Goal: Task Accomplishment & Management: Manage account settings

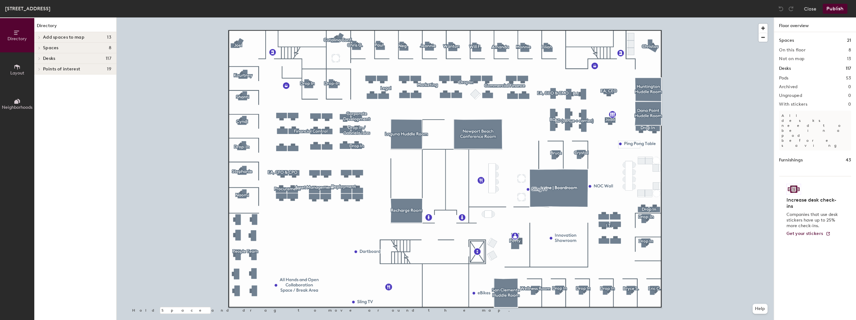
click at [242, 17] on div at bounding box center [445, 17] width 657 height 0
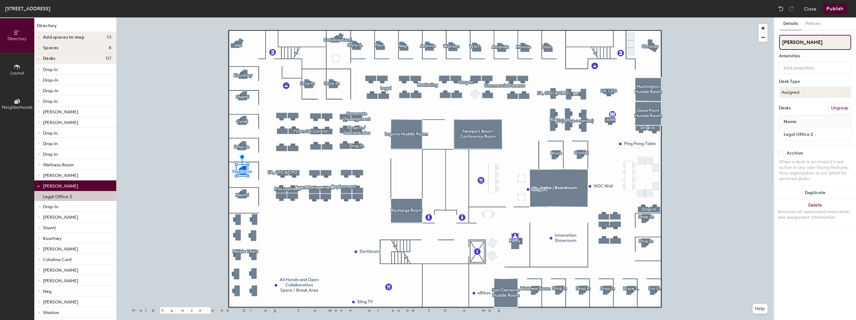
click at [790, 45] on input "Stephanie" at bounding box center [815, 42] width 72 height 15
type input "HR Drop In"
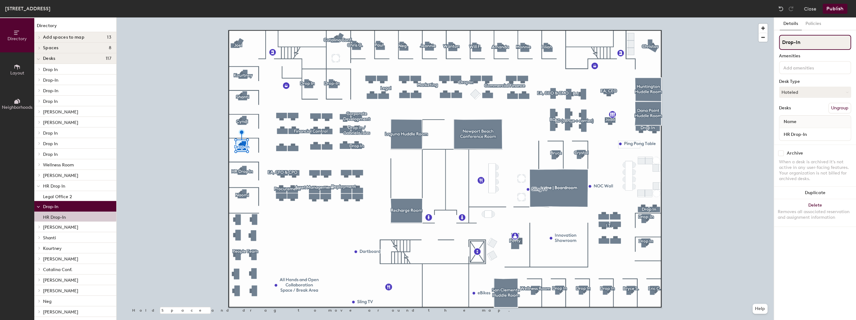
drag, startPoint x: 802, startPoint y: 41, endPoint x: 775, endPoint y: 39, distance: 26.9
click at [775, 39] on div "Details Policies Drop-In Amenities Desk Type Hoteled Desks Ungroup Name HR Drop…" at bounding box center [815, 168] width 82 height 303
type input "Brynna"
click at [809, 93] on button "Hoteled" at bounding box center [815, 92] width 72 height 11
click at [791, 112] on div "Assigned" at bounding box center [810, 111] width 62 height 9
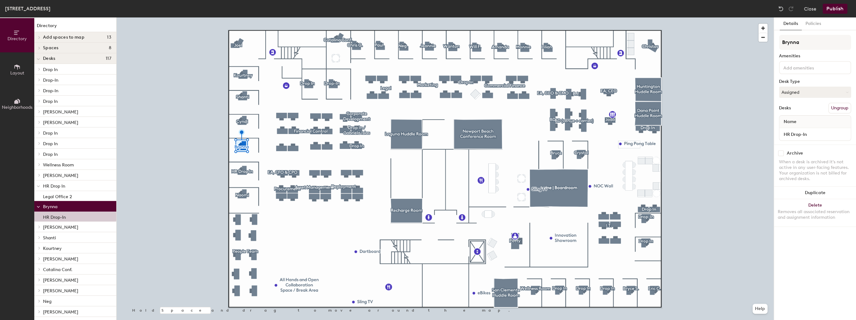
click at [811, 31] on div "Details Policies Brynna Amenities Desk Type Assigned Desks Ungroup Name HR Drop…" at bounding box center [815, 168] width 82 height 303
click at [811, 27] on button "Policies" at bounding box center [812, 23] width 23 height 13
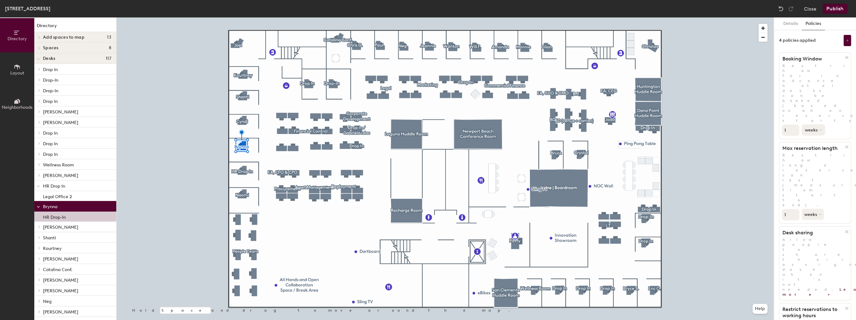
click at [816, 124] on button "weeks" at bounding box center [812, 129] width 23 height 11
click at [812, 140] on div "months" at bounding box center [814, 144] width 24 height 9
click at [811, 209] on button "weeks" at bounding box center [812, 214] width 23 height 11
click at [814, 224] on div "months" at bounding box center [814, 228] width 24 height 9
click at [793, 26] on button "Details" at bounding box center [790, 23] width 22 height 13
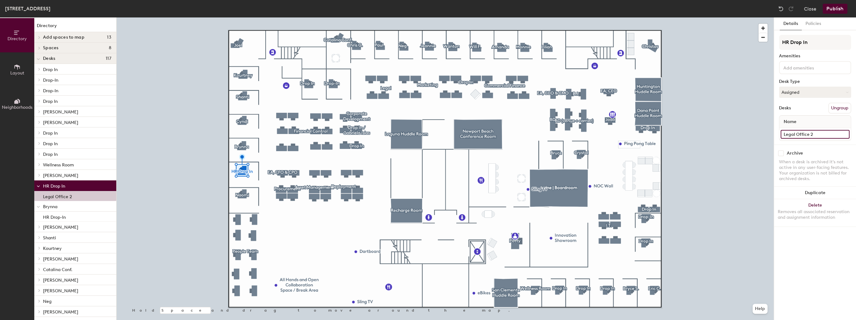
click at [821, 132] on input "Legal Office 2" at bounding box center [814, 134] width 69 height 9
click at [811, 93] on button "Assigned" at bounding box center [815, 92] width 72 height 11
click at [788, 133] on div "Hoteled" at bounding box center [810, 130] width 62 height 9
click at [819, 26] on button "Policies" at bounding box center [812, 23] width 23 height 13
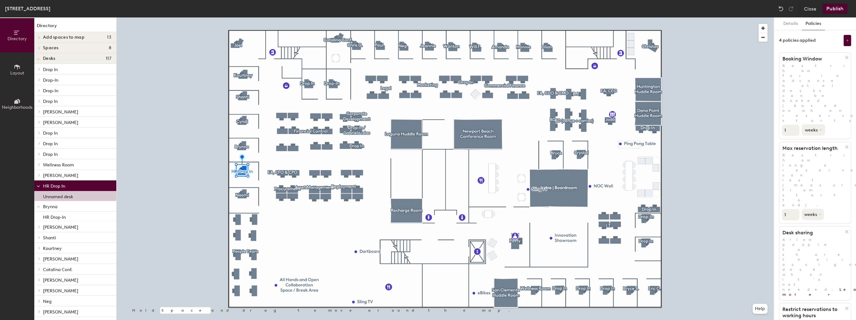
click at [813, 124] on button "weeks" at bounding box center [812, 129] width 23 height 11
click at [812, 140] on div "months" at bounding box center [814, 144] width 24 height 9
click at [813, 209] on button "weeks" at bounding box center [812, 214] width 23 height 11
click at [814, 224] on div "months" at bounding box center [814, 228] width 24 height 9
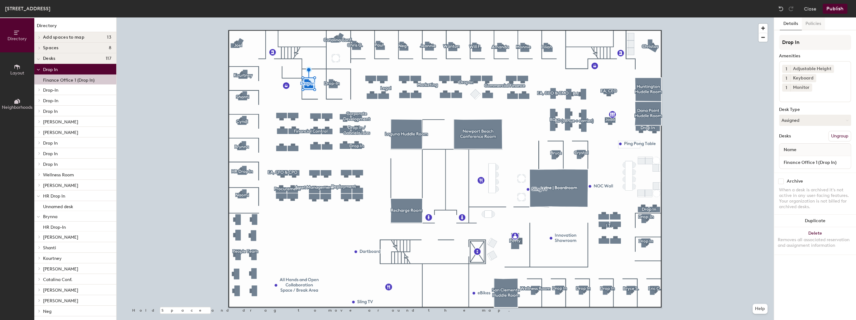
click at [816, 22] on button "Policies" at bounding box center [812, 23] width 23 height 13
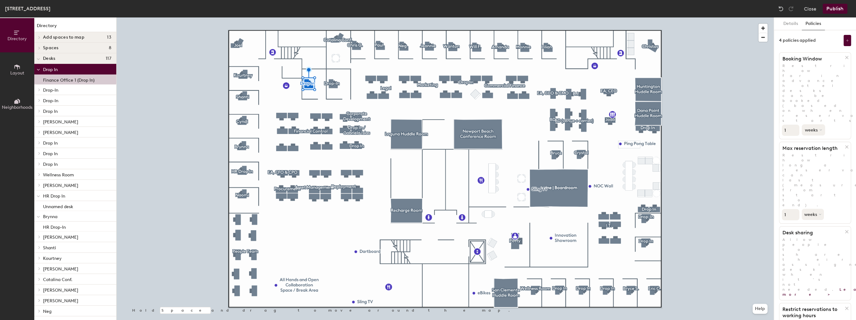
click at [813, 124] on button "weeks" at bounding box center [812, 129] width 23 height 11
drag, startPoint x: 814, startPoint y: 100, endPoint x: 813, endPoint y: 114, distance: 13.8
click at [814, 140] on div "months" at bounding box center [814, 144] width 24 height 9
click at [813, 209] on button "weeks" at bounding box center [812, 214] width 23 height 11
click at [815, 224] on div "months" at bounding box center [814, 228] width 24 height 9
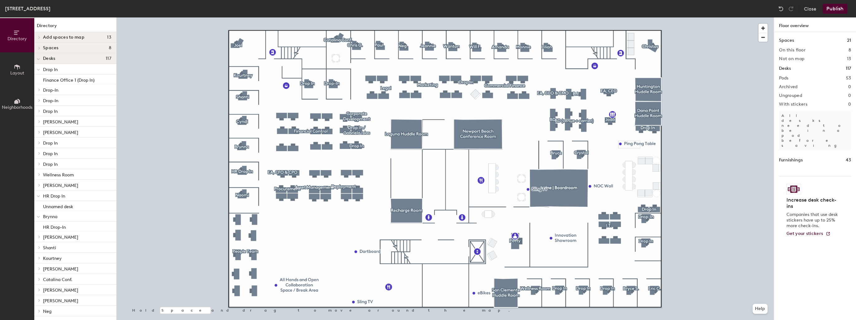
click at [836, 9] on button "Publish" at bounding box center [834, 9] width 25 height 10
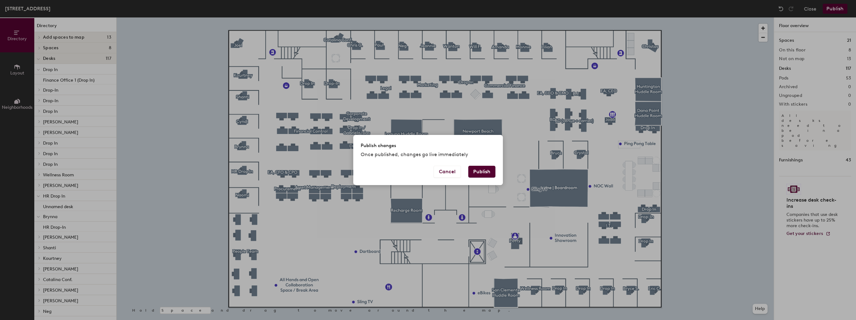
click at [489, 171] on button "Publish" at bounding box center [481, 172] width 27 height 12
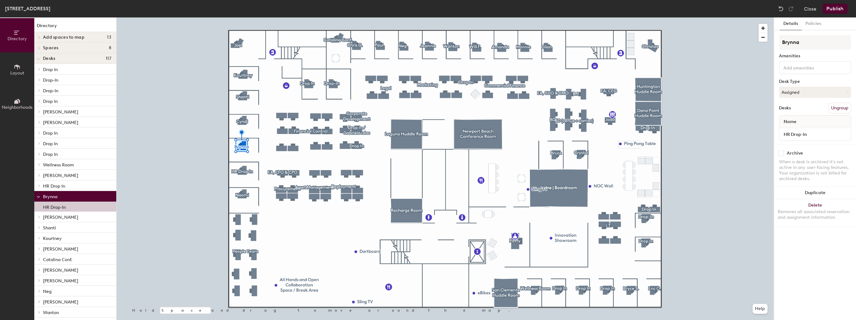
click at [17, 77] on button "Layout" at bounding box center [17, 69] width 34 height 34
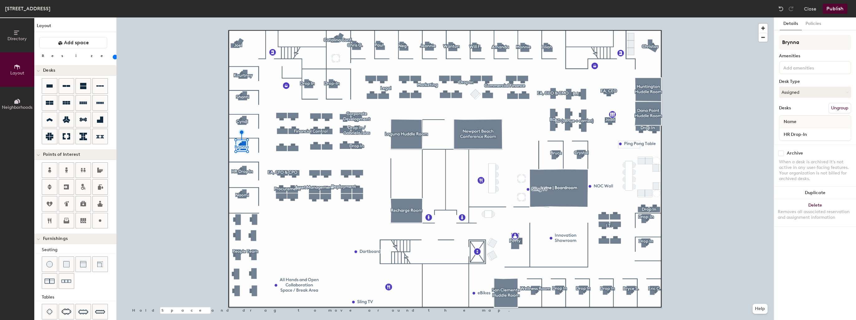
click at [14, 91] on button "Neighborhoods" at bounding box center [17, 104] width 34 height 34
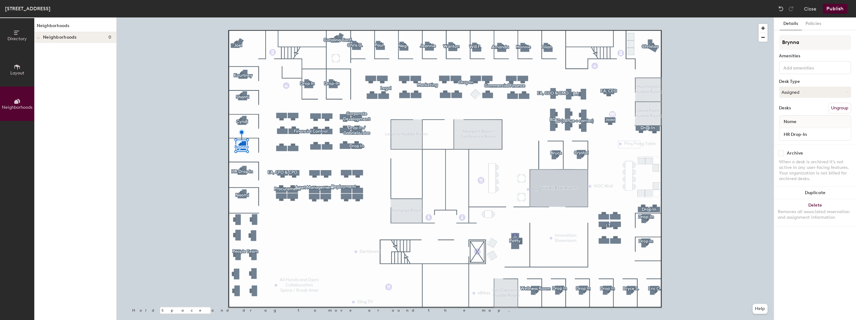
click at [18, 36] on icon at bounding box center [17, 32] width 7 height 7
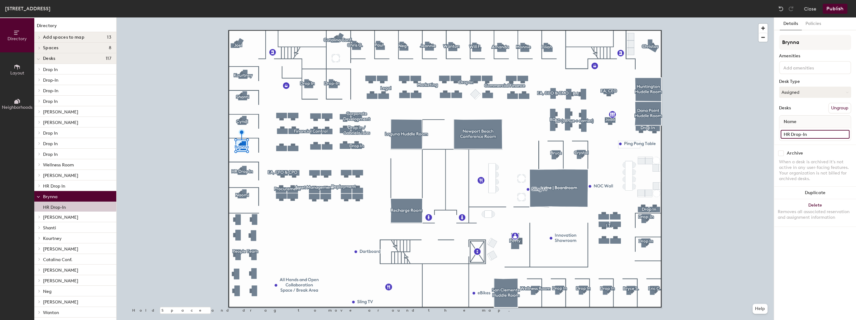
click at [810, 131] on input "HR Drop-In" at bounding box center [814, 134] width 69 height 9
type input "Procurement"
click at [811, 93] on button "Assigned" at bounding box center [815, 92] width 72 height 11
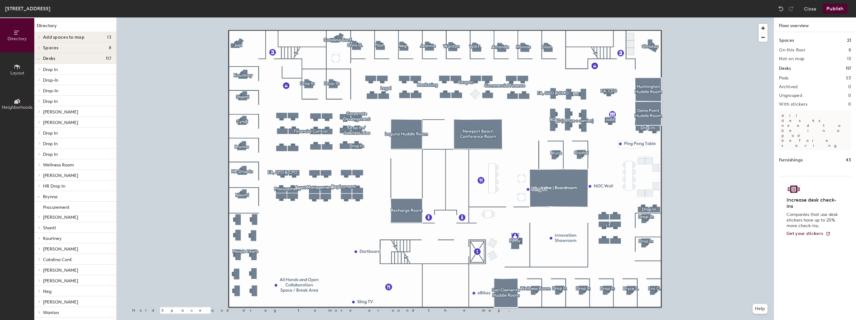
click at [842, 8] on button "Publish" at bounding box center [834, 9] width 25 height 10
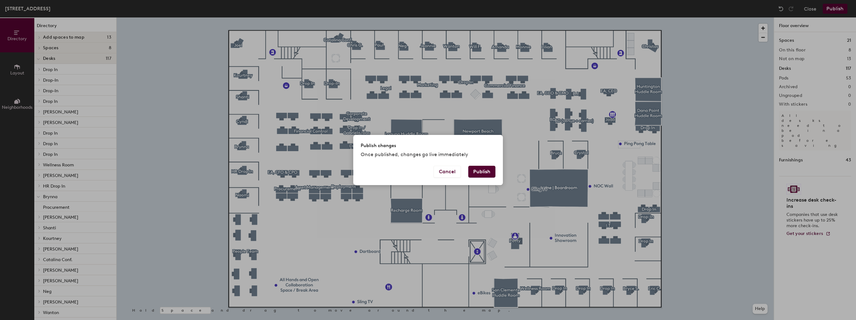
click at [483, 171] on button "Publish" at bounding box center [481, 172] width 27 height 12
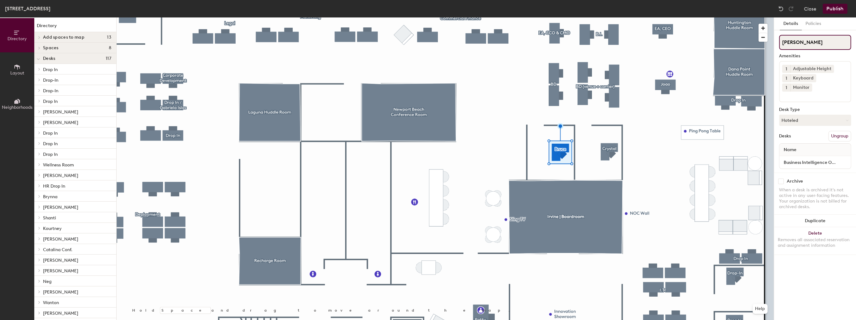
click at [818, 41] on input "[PERSON_NAME]" at bounding box center [815, 42] width 72 height 15
type input "Drop In"
click at [838, 6] on button "Publish" at bounding box center [834, 9] width 25 height 10
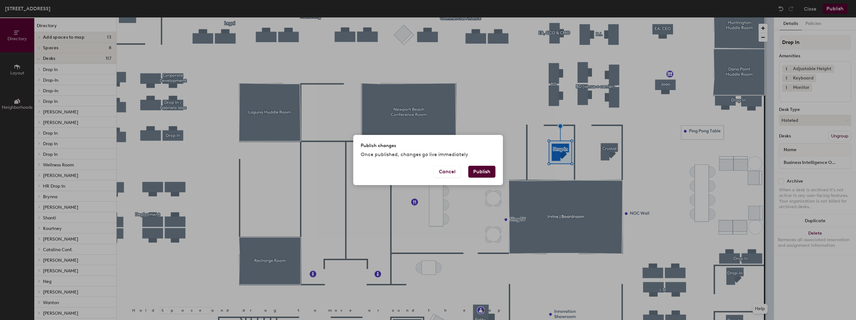
click at [479, 176] on button "Publish" at bounding box center [481, 172] width 27 height 12
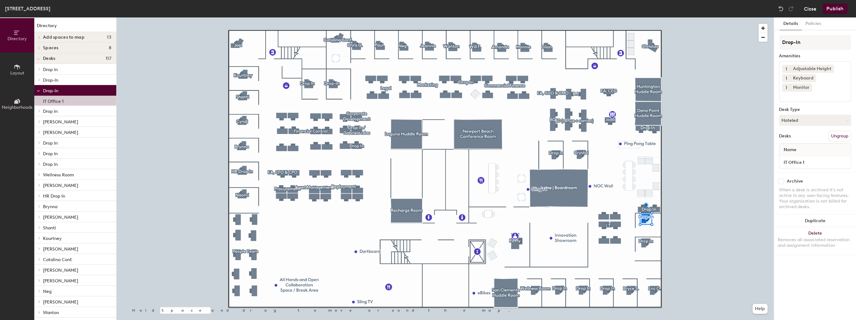
click at [808, 12] on button "Close" at bounding box center [810, 9] width 12 height 10
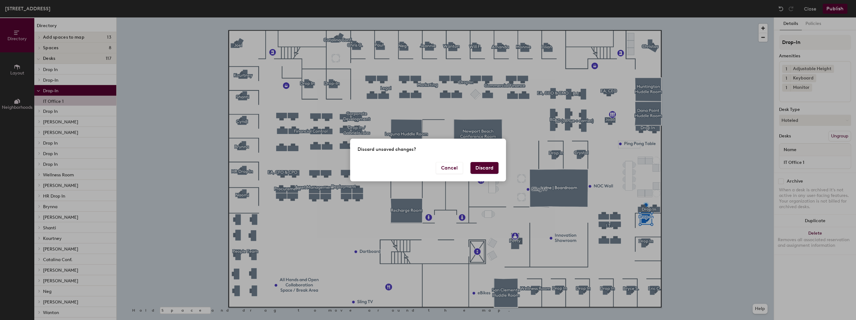
click at [490, 167] on button "Discard" at bounding box center [484, 168] width 28 height 12
